Goal: Contribute content: Contribute content

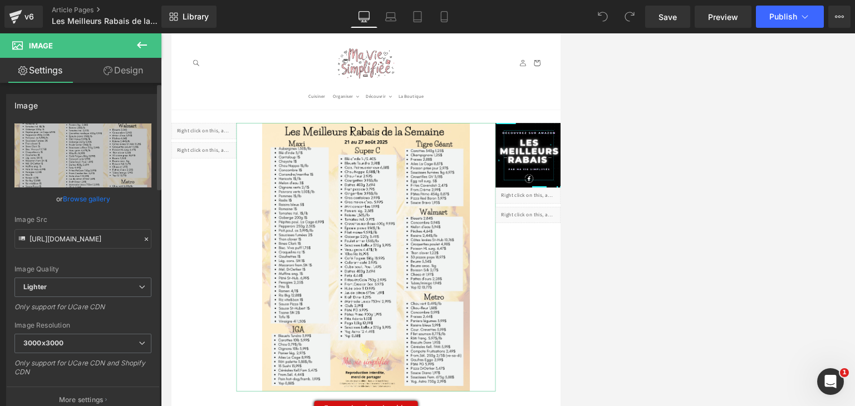
click at [82, 199] on link "Browse gallery" at bounding box center [86, 198] width 47 height 19
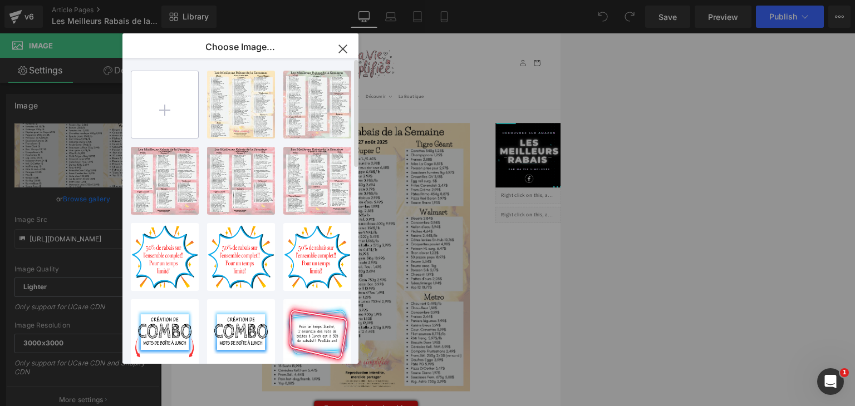
type input "C:\fakepath\meilleurs rabais - 2025-08-27T183326.213.png"
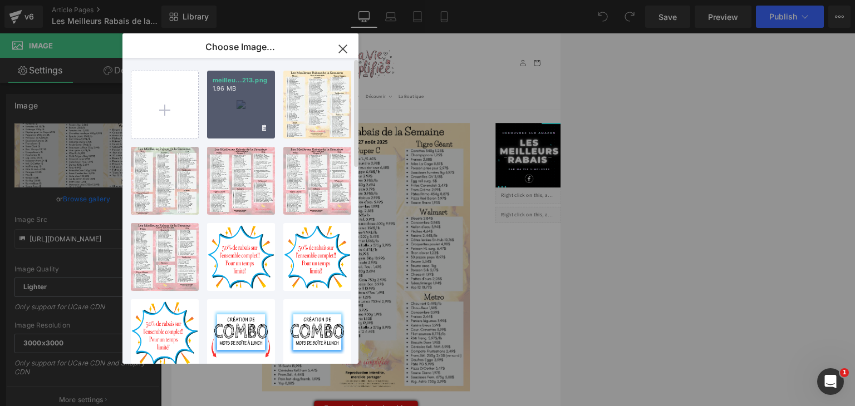
click at [0, 0] on div "meilleu...213.png 1.96 MB" at bounding box center [0, 0] width 0 height 0
type input "https://ucarecdn.com/b64bc2e6-1458-46e0-b9a3-03842db757a1/-/format/auto/-/previ…"
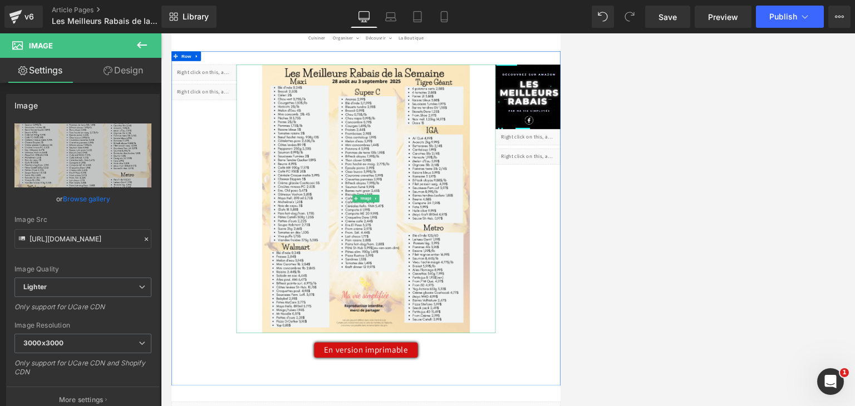
scroll to position [223, 0]
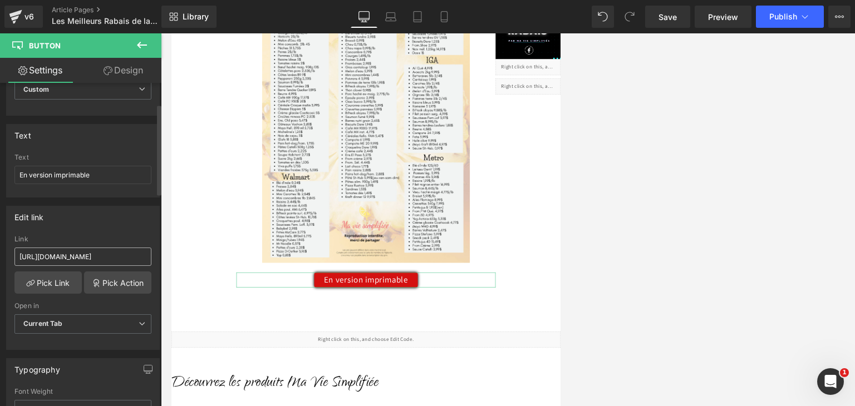
scroll to position [74, 0]
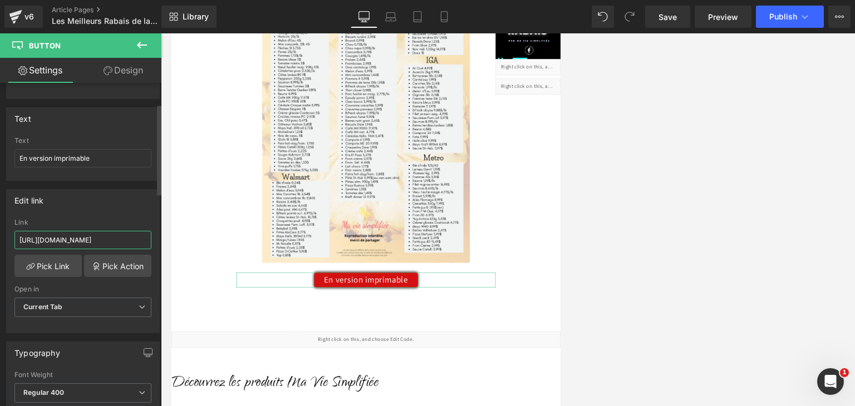
click at [109, 235] on input "https://cdn.shopify.com/s/files/1/0620/0249/5715/files/meilleurs_rabais_23_3168…" at bounding box center [82, 240] width 137 height 18
drag, startPoint x: 141, startPoint y: 242, endPoint x: 3, endPoint y: 234, distance: 138.2
click at [3, 234] on div "Edit link https://cdn.shopify.com/s/files/1/0620/0249/5715/files/meilleurs_raba…" at bounding box center [83, 257] width 166 height 153
type input "0249/5715/files/meilleurs_rabais_23_316840da-38c9-4720-8526-71ff8eabab1d.pdf?v=…"
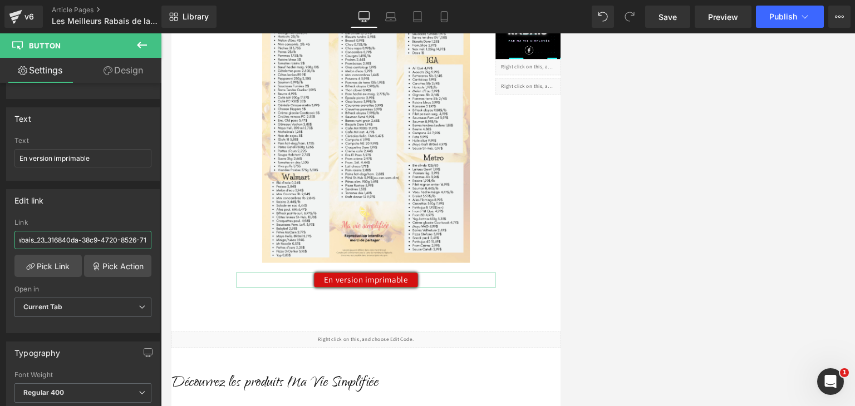
scroll to position [0, 189]
drag, startPoint x: 19, startPoint y: 239, endPoint x: 165, endPoint y: 238, distance: 145.8
click at [165, 238] on div "Button You are previewing how the will restyle your page. You can not edit Elem…" at bounding box center [427, 212] width 855 height 425
paste input "[URL][DOMAIN_NAME]"
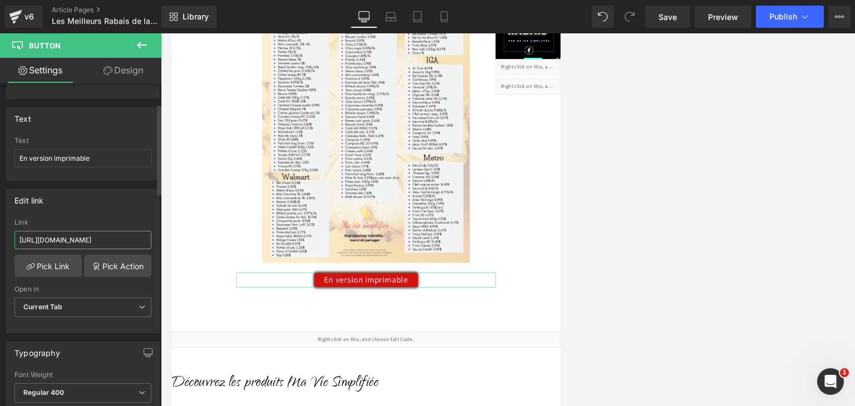
scroll to position [0, 313]
type input "[URL][DOMAIN_NAME]"
click at [533, 9] on link "Save" at bounding box center [667, 17] width 45 height 22
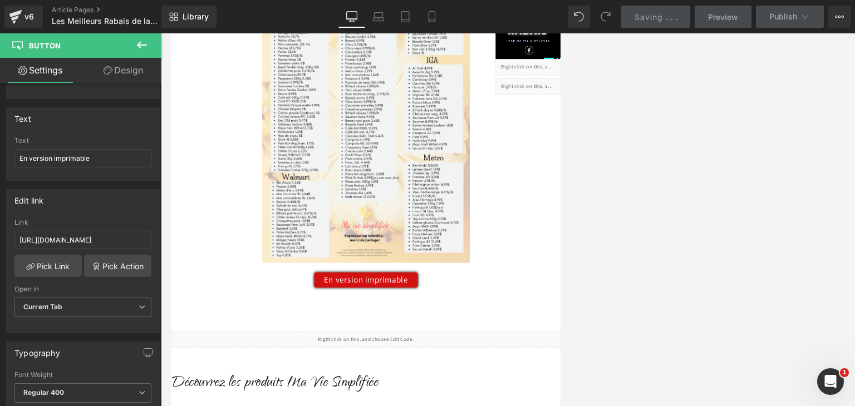
scroll to position [0, 0]
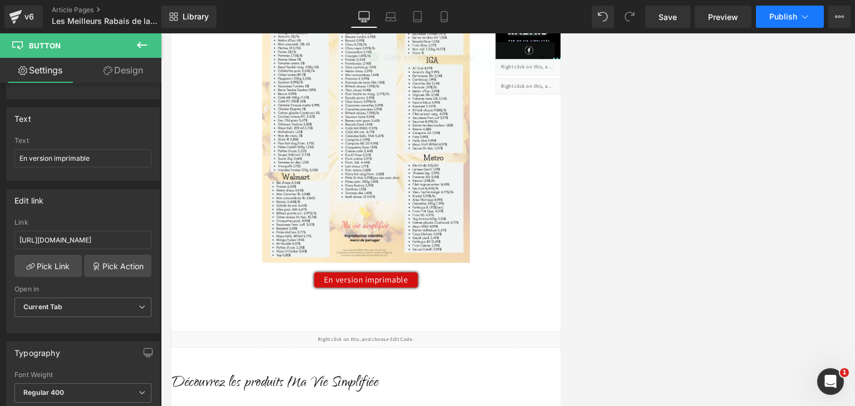
click at [533, 19] on span "Publish" at bounding box center [783, 16] width 28 height 9
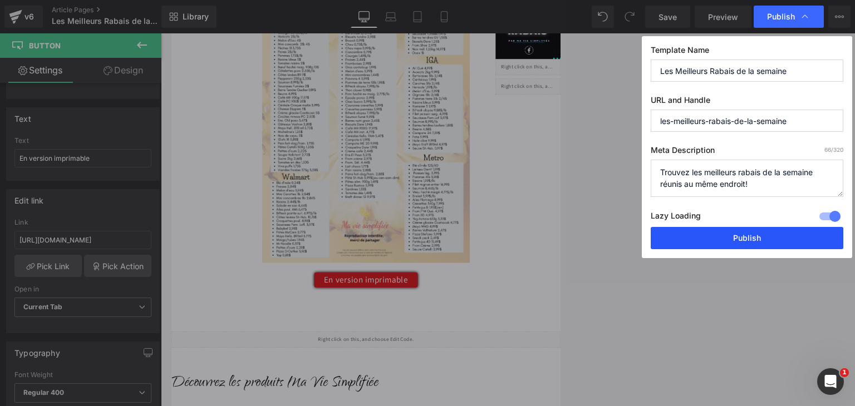
click at [533, 241] on button "Publish" at bounding box center [747, 238] width 193 height 22
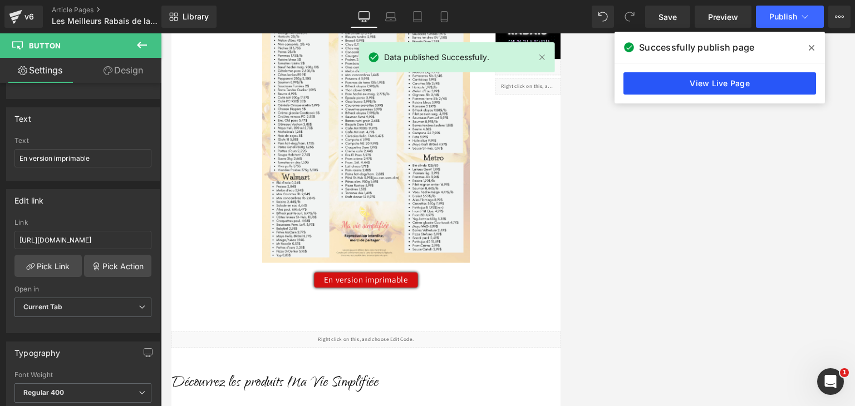
click at [533, 81] on link "View Live Page" at bounding box center [719, 83] width 193 height 22
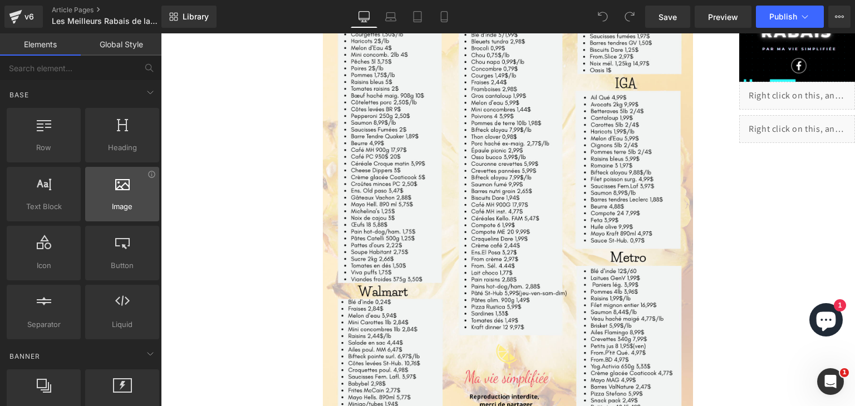
click at [119, 196] on div at bounding box center [122, 188] width 67 height 25
click at [120, 192] on div at bounding box center [122, 188] width 67 height 25
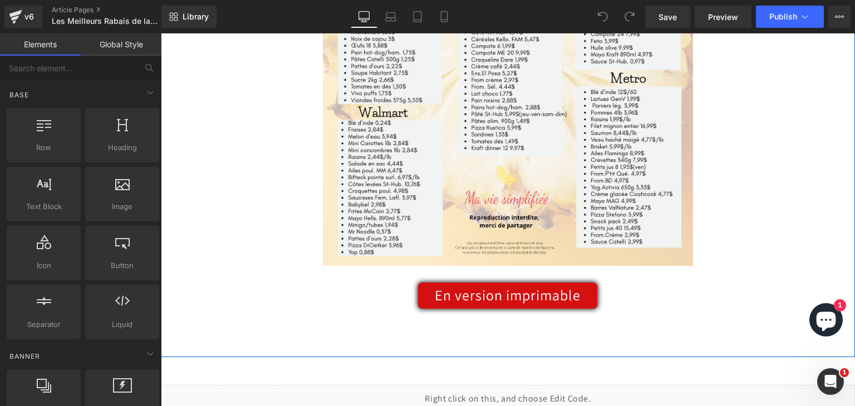
scroll to position [519, 0]
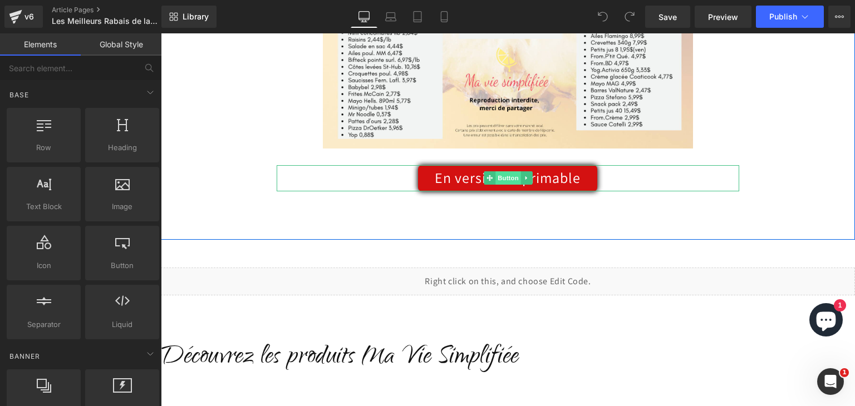
click at [501, 180] on span "Button" at bounding box center [508, 177] width 26 height 13
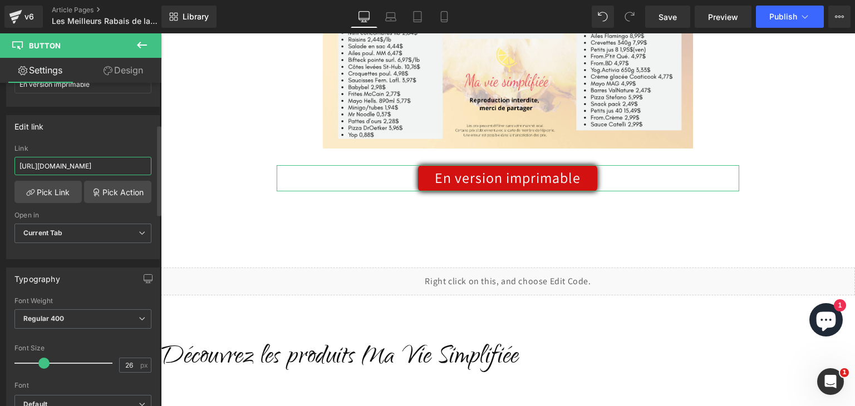
scroll to position [0, 313]
drag, startPoint x: 19, startPoint y: 164, endPoint x: 145, endPoint y: 159, distance: 125.3
click at [145, 159] on input "[URL][DOMAIN_NAME]" at bounding box center [82, 166] width 137 height 18
paste input "[URL][DOMAIN_NAME]"
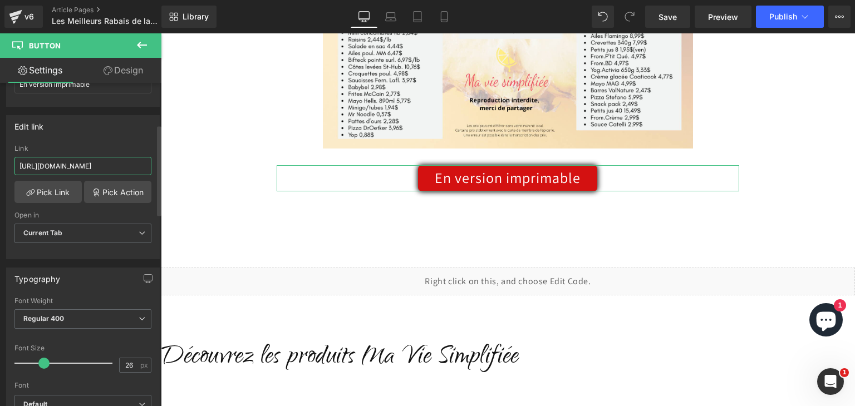
scroll to position [0, 313]
type input "[URL][DOMAIN_NAME]"
click at [665, 18] on span "Save" at bounding box center [667, 17] width 18 height 12
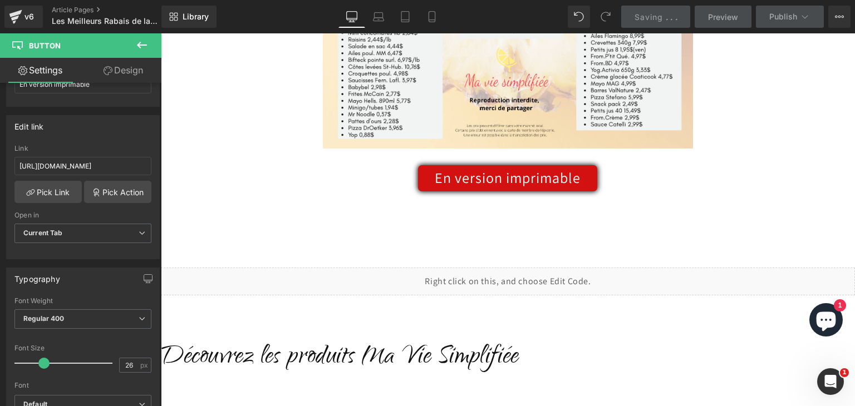
scroll to position [0, 0]
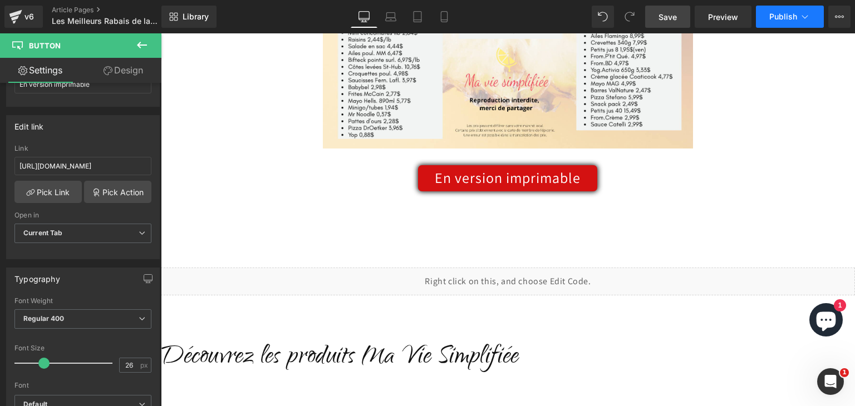
click at [787, 18] on span "Publish" at bounding box center [783, 16] width 28 height 9
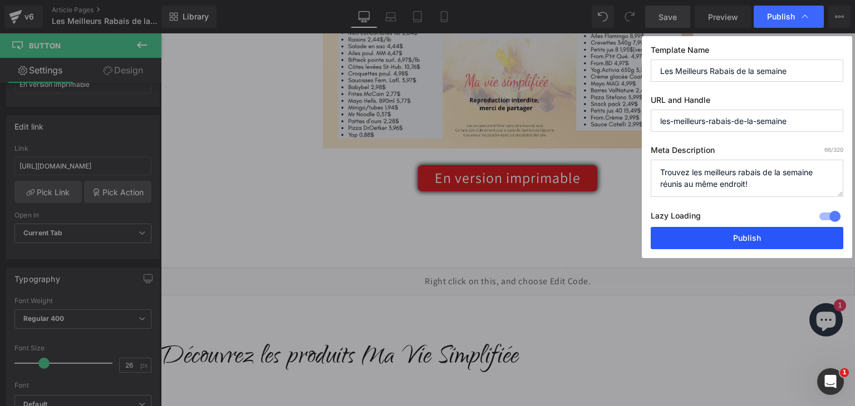
click at [758, 239] on button "Publish" at bounding box center [747, 238] width 193 height 22
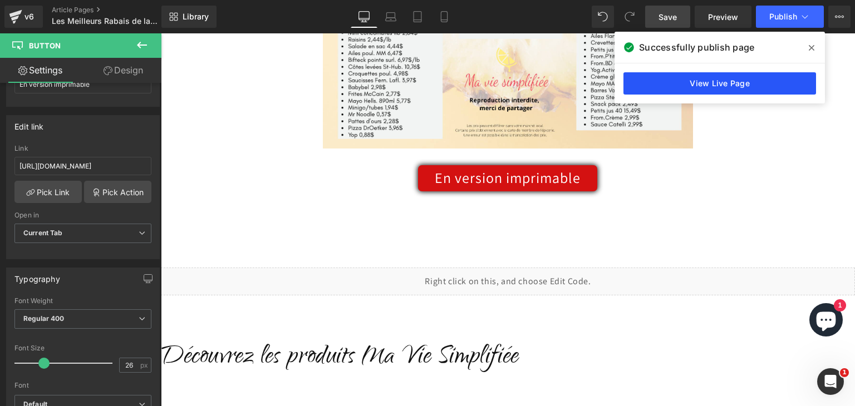
click at [0, 0] on link "View Live Page" at bounding box center [0, 0] width 0 height 0
